Goal: Task Accomplishment & Management: Manage account settings

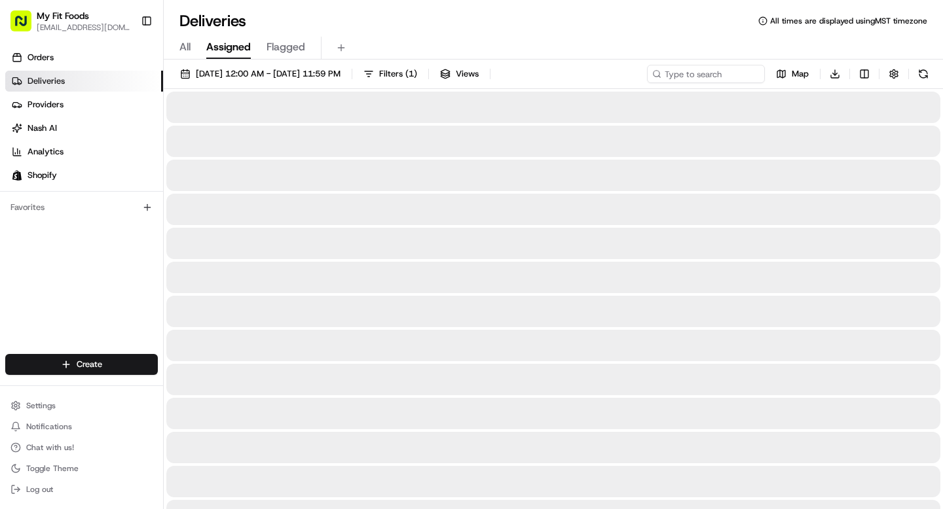
click at [54, 84] on span "Deliveries" at bounding box center [46, 81] width 37 height 12
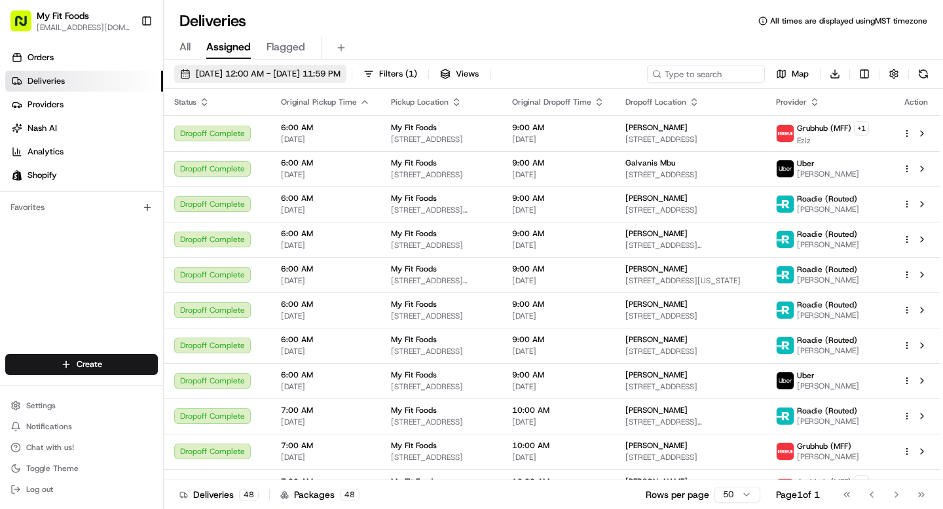
click at [330, 76] on span "[DATE] 12:00 AM - [DATE] 11:59 PM" at bounding box center [268, 74] width 145 height 12
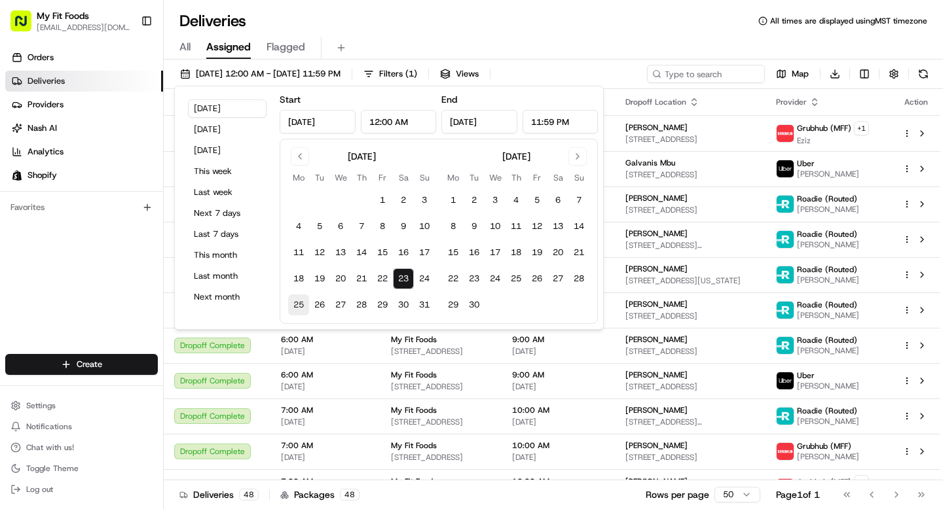
click at [304, 302] on button "25" at bounding box center [298, 305] width 21 height 21
type input "[DATE]"
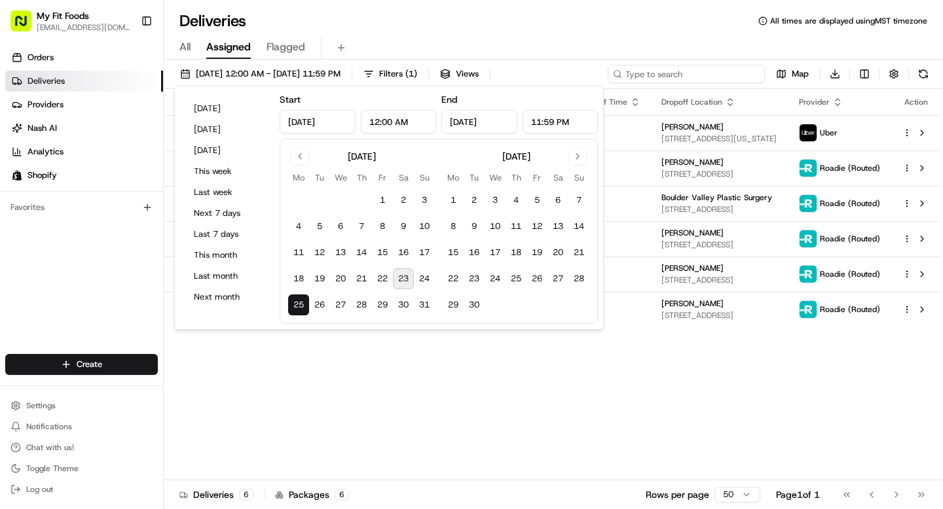
click at [720, 72] on input at bounding box center [686, 74] width 157 height 18
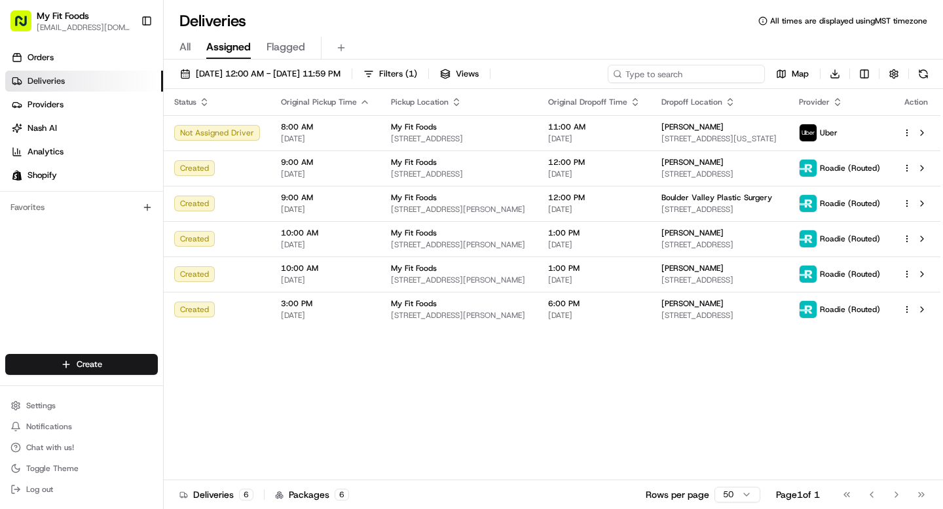
paste input "875383"
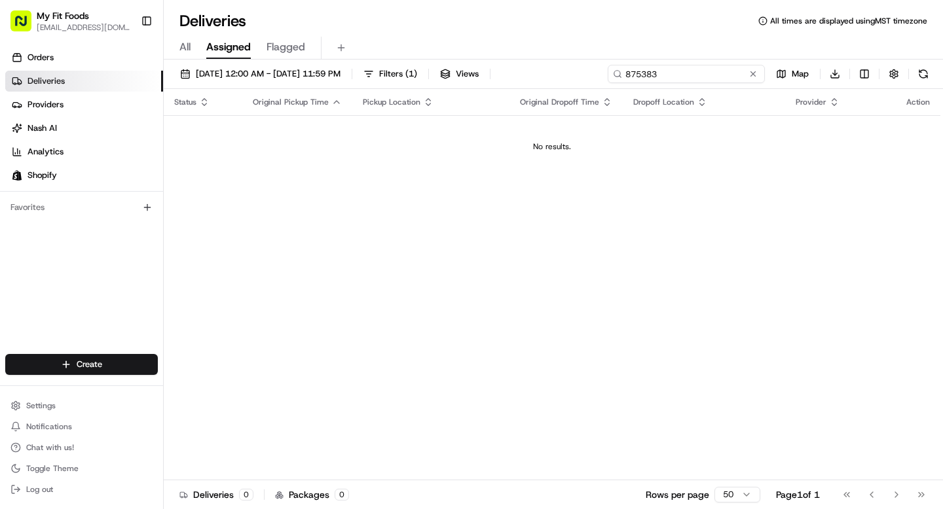
type input "875383"
click at [190, 50] on span "All" at bounding box center [184, 47] width 11 height 16
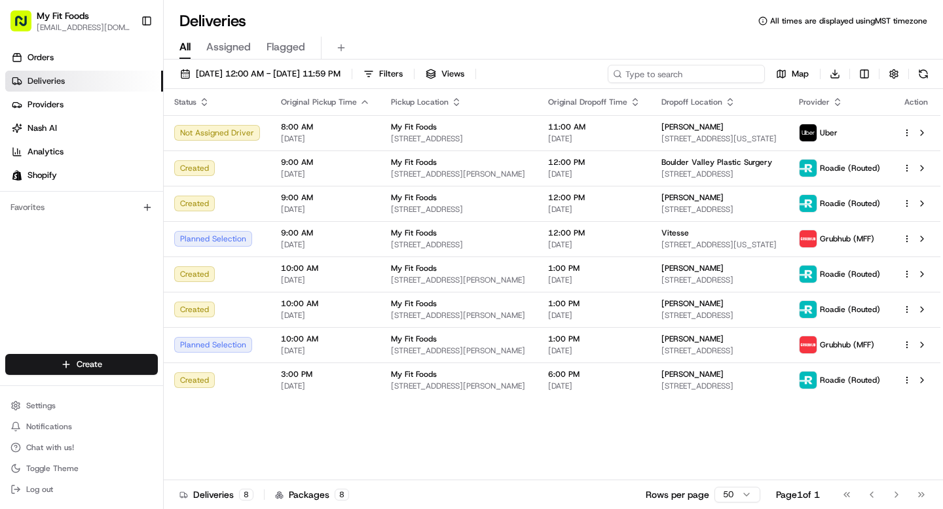
click at [715, 69] on input at bounding box center [686, 74] width 157 height 18
paste input "875383"
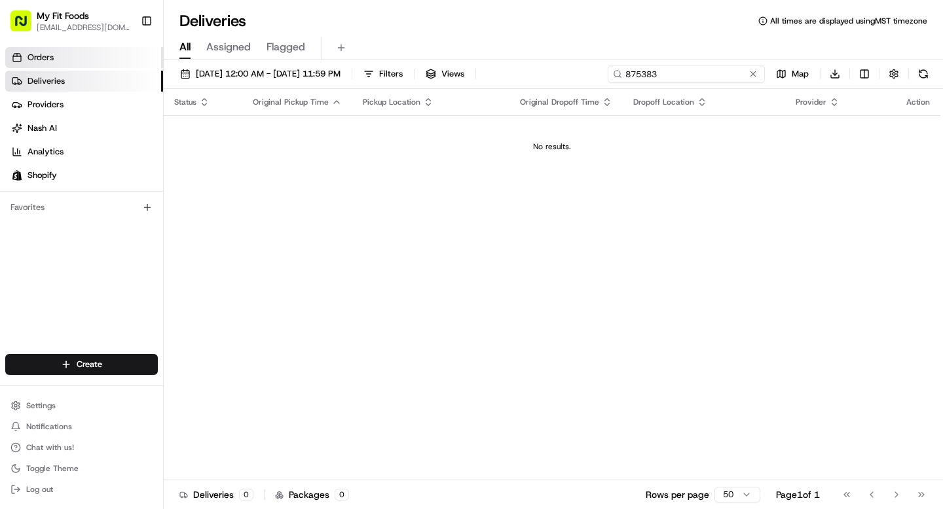
type input "875383"
click at [56, 61] on link "Orders" at bounding box center [84, 57] width 158 height 21
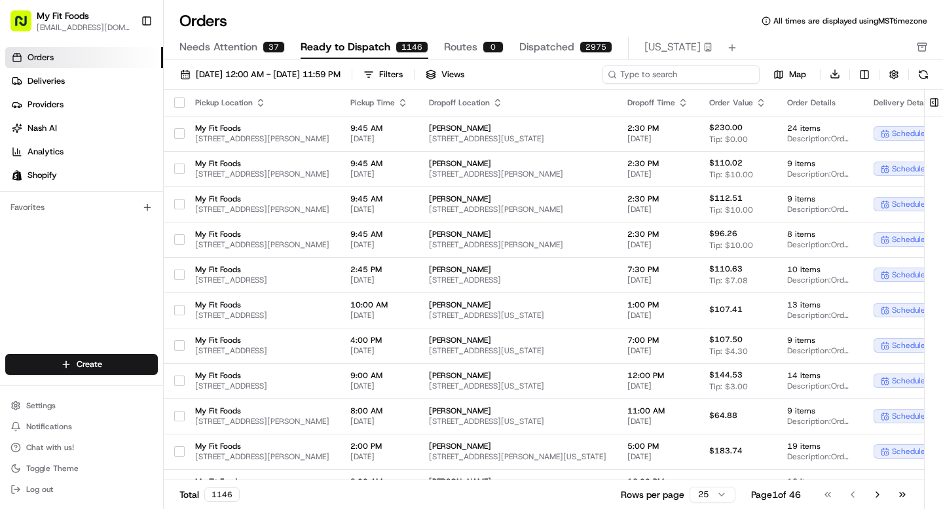
click at [684, 77] on input at bounding box center [680, 74] width 157 height 18
paste input "875383"
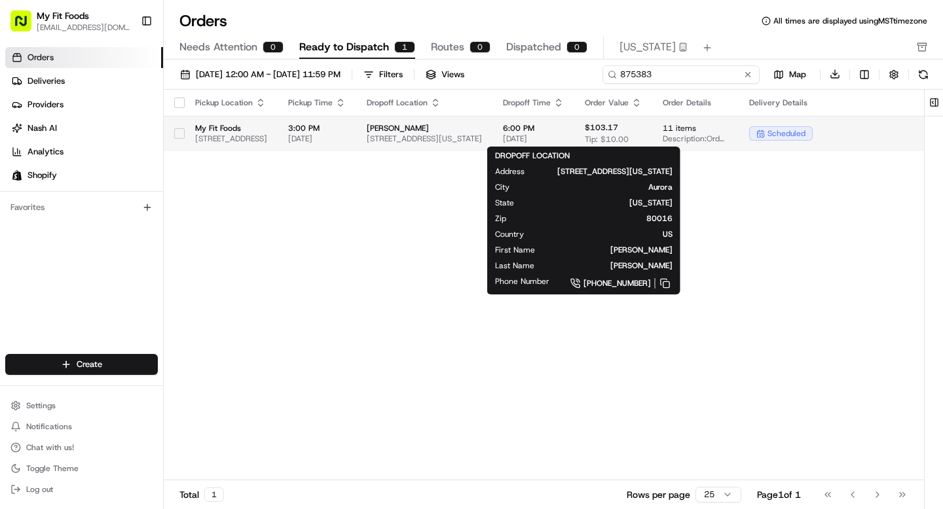
type input "875383"
click at [482, 126] on span "[PERSON_NAME]" at bounding box center [424, 128] width 115 height 10
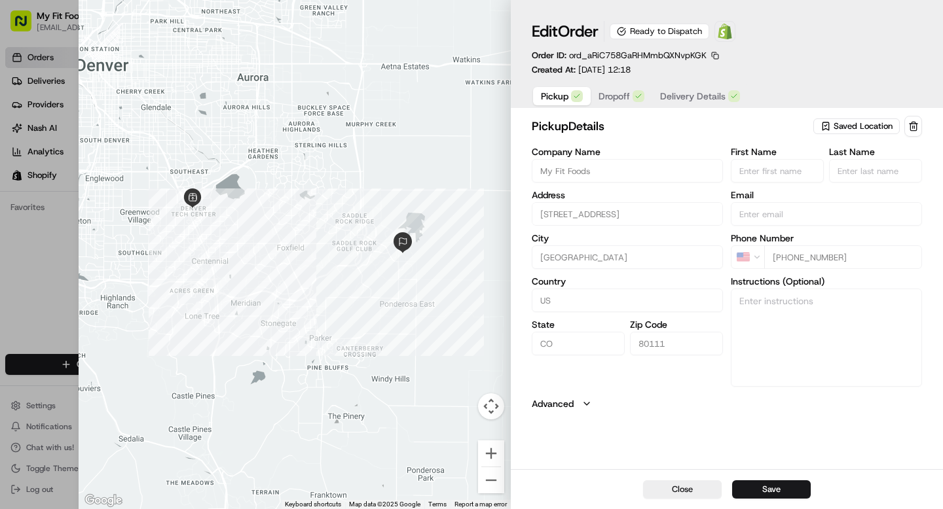
click at [671, 98] on span "Delivery Details" at bounding box center [692, 96] width 65 height 13
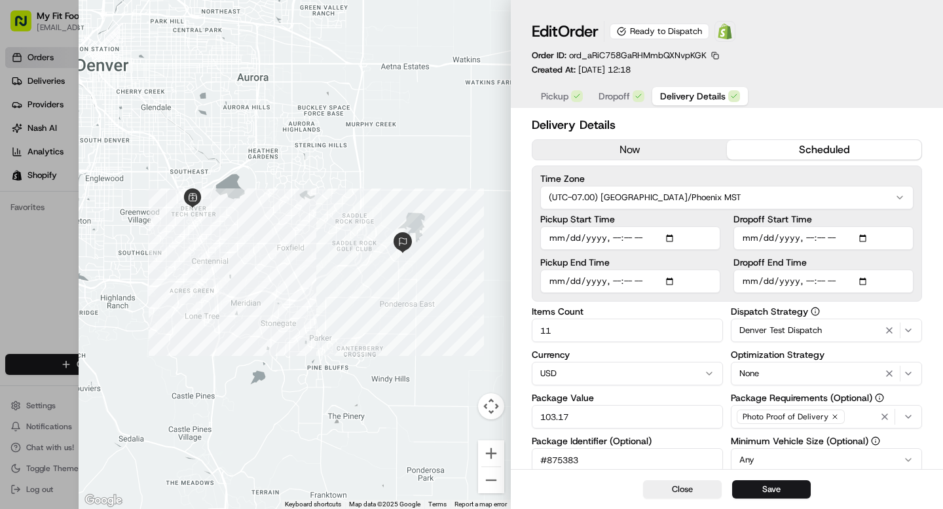
click at [672, 235] on input "Pickup Start Time" at bounding box center [630, 239] width 180 height 24
click at [631, 234] on input "Pickup Start Time" at bounding box center [630, 239] width 180 height 24
click at [618, 240] on input "Pickup Start Time" at bounding box center [630, 239] width 180 height 24
type input "[DATE]T10:00"
click at [612, 284] on input "Pickup End Time" at bounding box center [630, 282] width 180 height 24
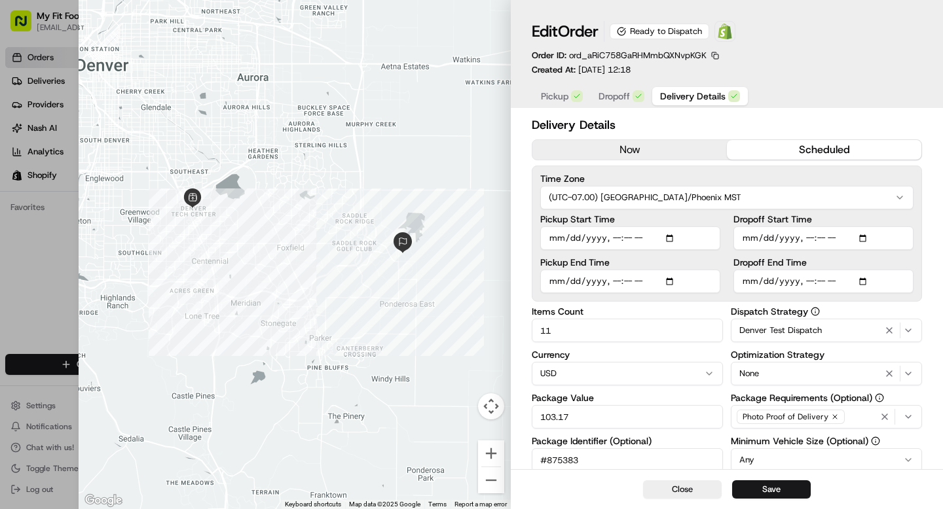
type input "[DATE]T12:00"
click at [814, 238] on input "Dropoff Start Time" at bounding box center [823, 239] width 180 height 24
type input "[DATE]T10:30"
click at [809, 281] on input "Dropoff End Time" at bounding box center [823, 282] width 180 height 24
click at [903, 261] on label "Dropoff End Time" at bounding box center [823, 262] width 180 height 9
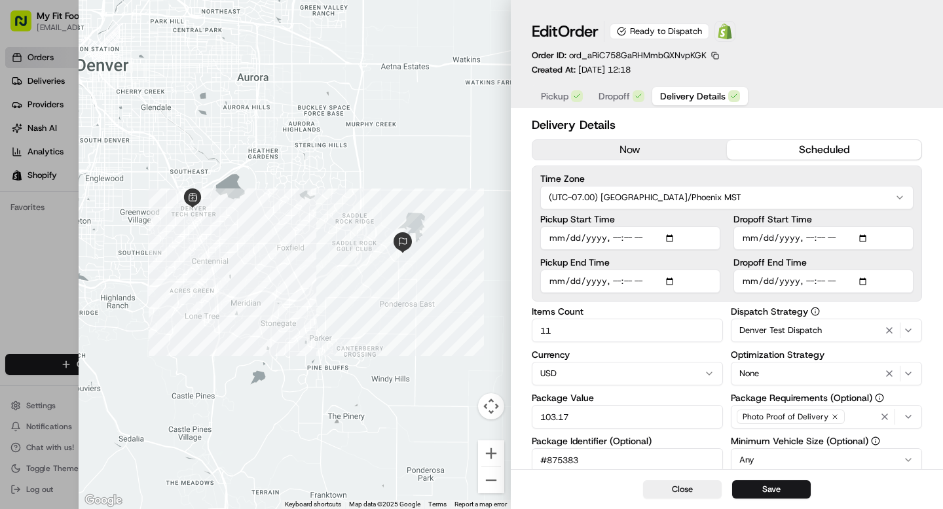
click at [903, 270] on input "Dropoff End Time" at bounding box center [823, 282] width 180 height 24
click at [811, 282] on input "Dropoff End Time" at bounding box center [823, 282] width 180 height 24
click at [615, 279] on input "Pickup End Time" at bounding box center [630, 282] width 180 height 24
click at [809, 284] on input "Dropoff End Time" at bounding box center [823, 282] width 180 height 24
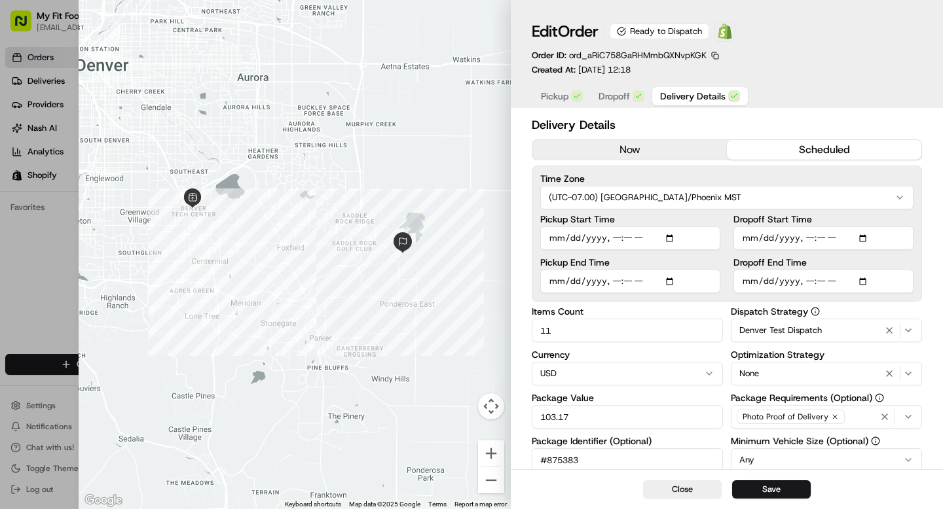
type input "[DATE]T13:00"
click at [919, 250] on div "Time Zone (UTC-07.00) [GEOGRAPHIC_DATA]/Phoenix MST Pickup Start Time Pickup En…" at bounding box center [727, 234] width 390 height 136
click at [748, 492] on button "Save" at bounding box center [771, 490] width 79 height 18
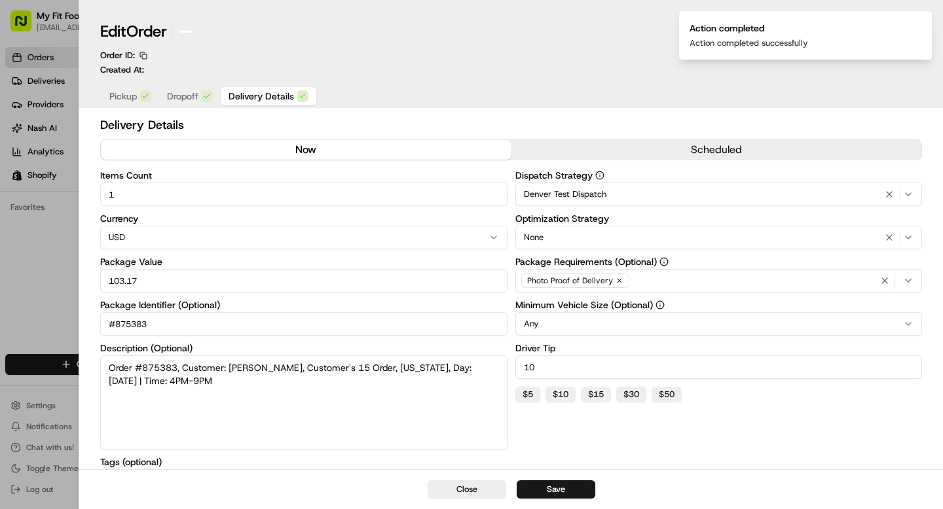
type input "1"
